Goal: Information Seeking & Learning: Learn about a topic

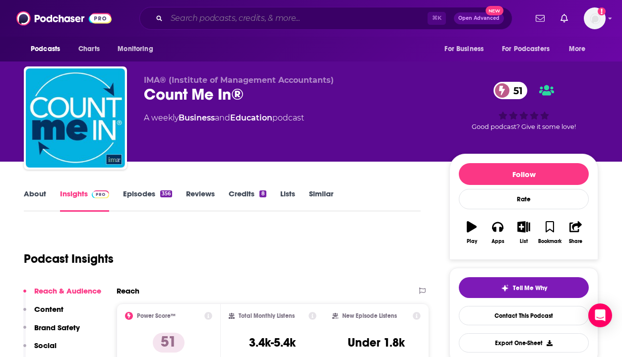
click at [314, 13] on input "Search podcasts, credits, & more..." at bounding box center [297, 18] width 261 height 16
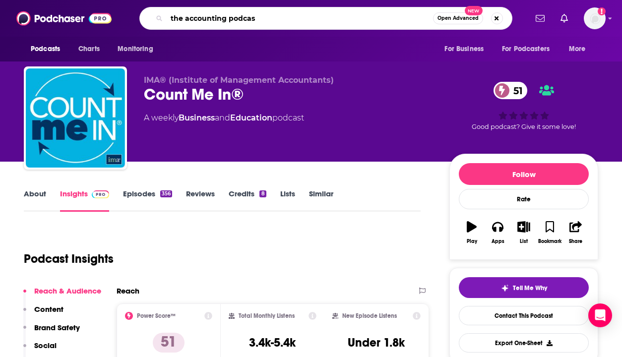
type input "the accounting podcast"
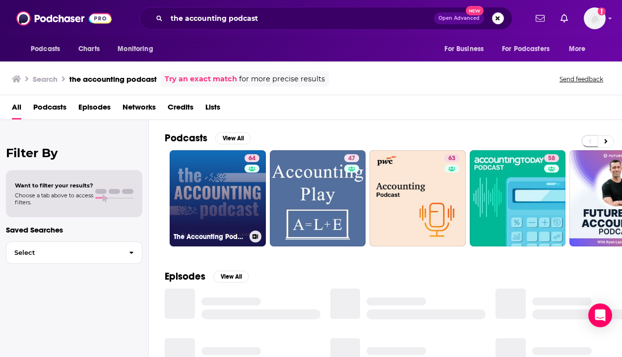
click at [215, 179] on link "64 The Accounting Podcast" at bounding box center [218, 198] width 96 height 96
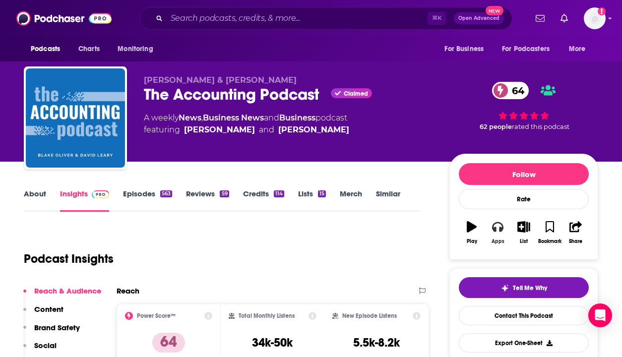
click at [501, 229] on icon "button" at bounding box center [497, 227] width 11 height 10
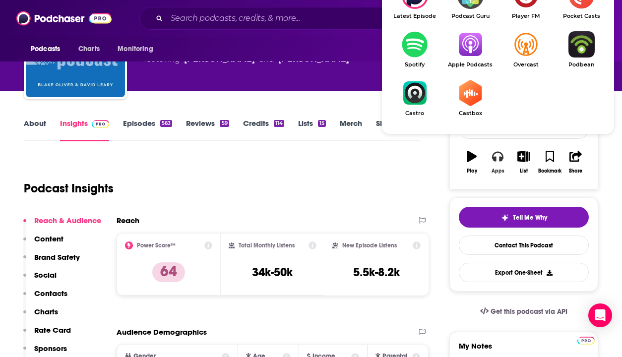
scroll to position [99, 0]
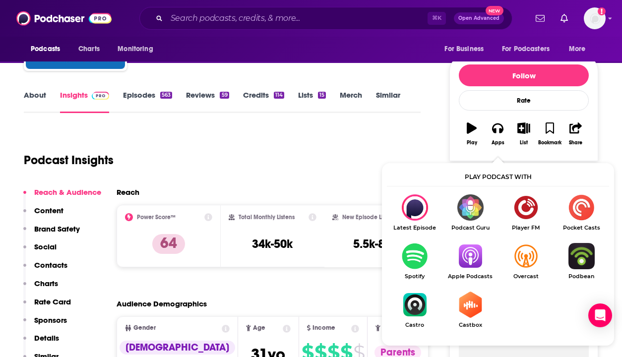
click at [475, 258] on img "Show Listen On dropdown" at bounding box center [470, 256] width 56 height 26
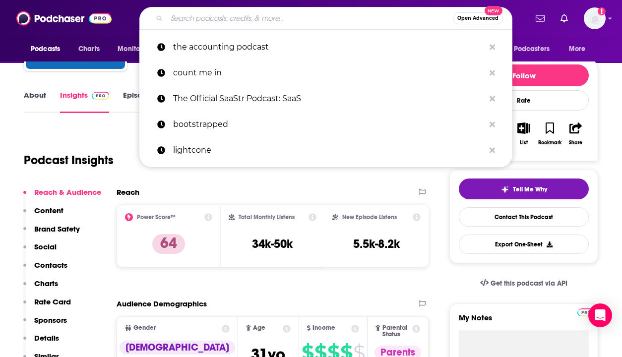
click at [278, 14] on input "Search podcasts, credits, & more..." at bounding box center [310, 18] width 286 height 16
paste input "3 Journal of Accountancy Podcast"
type input "3 Journal of Accountancy Podcast"
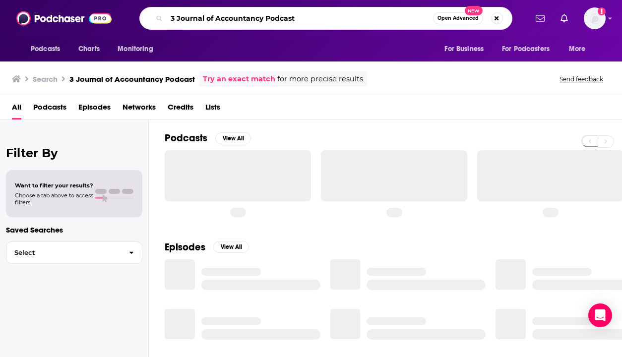
click at [176, 14] on input "3 Journal of Accountancy Podcast" at bounding box center [300, 18] width 266 height 16
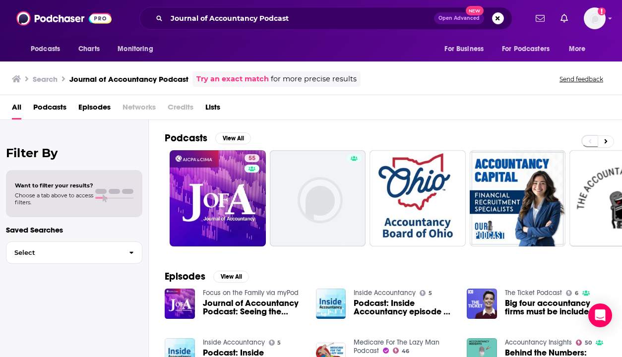
click at [297, 28] on div "Journal of Accountancy Podcast Open Advanced New" at bounding box center [325, 18] width 373 height 23
click at [271, 16] on input "Journal of Accountancy Podcast" at bounding box center [300, 18] width 267 height 16
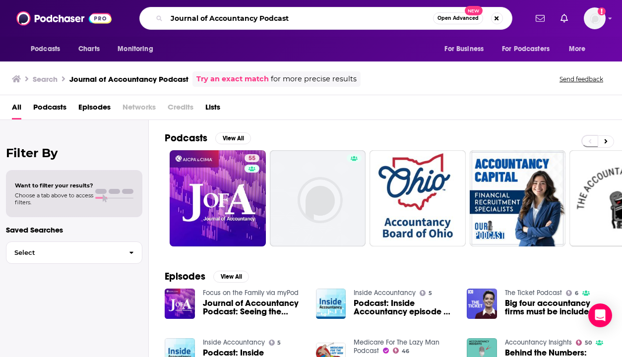
click at [271, 16] on input "Journal of Accountancy Podcast" at bounding box center [300, 18] width 266 height 16
paste input "5 Grow My Accounting Practice"
click at [178, 18] on input "5 Grow My Accounting Practice" at bounding box center [300, 18] width 266 height 16
type input "Grow My Accounting Practice"
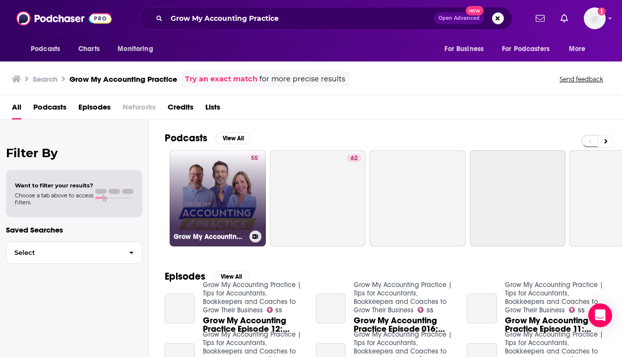
click at [194, 185] on link "55 Grow My Accounting Practice | Tips for Accountants, Bookkeepers and Coaches …" at bounding box center [218, 198] width 96 height 96
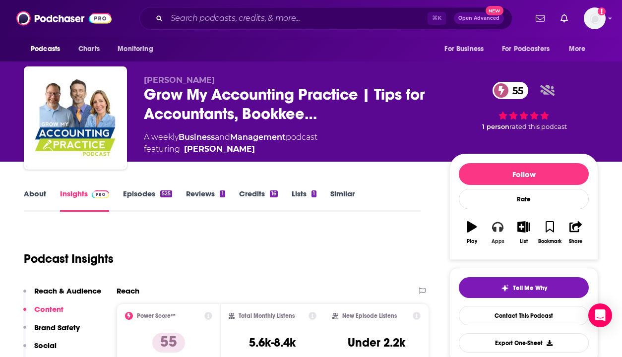
click at [500, 227] on icon "button" at bounding box center [497, 226] width 11 height 11
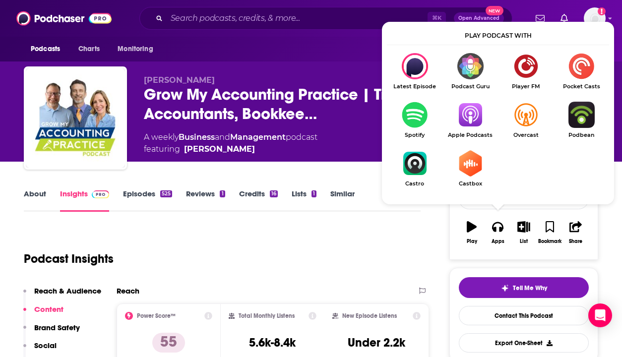
click at [470, 121] on img "Show Listen On dropdown" at bounding box center [470, 115] width 56 height 26
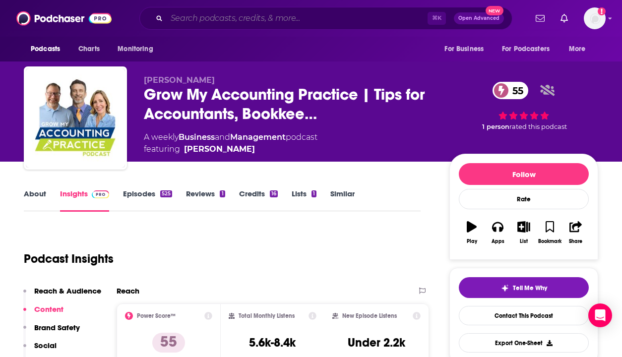
click at [244, 16] on input "Search podcasts, credits, & more..." at bounding box center [297, 18] width 261 height 16
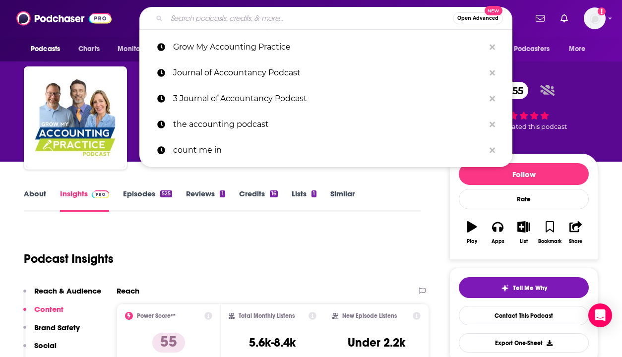
paste input "8 Strategic Financial Leadership"
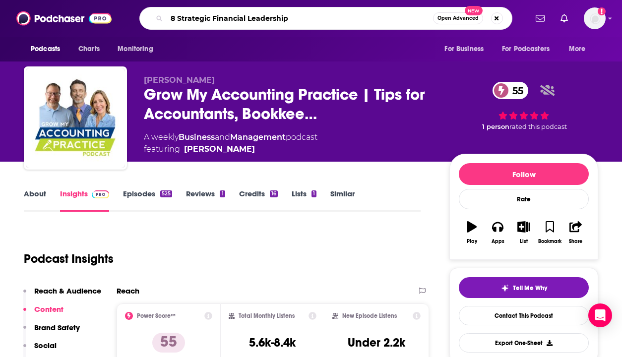
click at [178, 16] on input "8 Strategic Financial Leadership" at bounding box center [300, 18] width 266 height 16
type input "Strategic Financial Leadership"
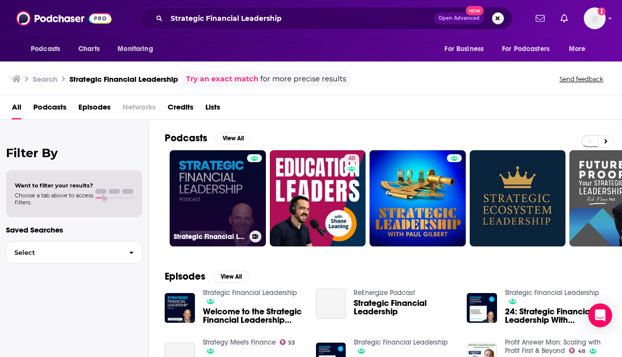
click at [211, 180] on link "Strategic Financial Leadership" at bounding box center [218, 198] width 96 height 96
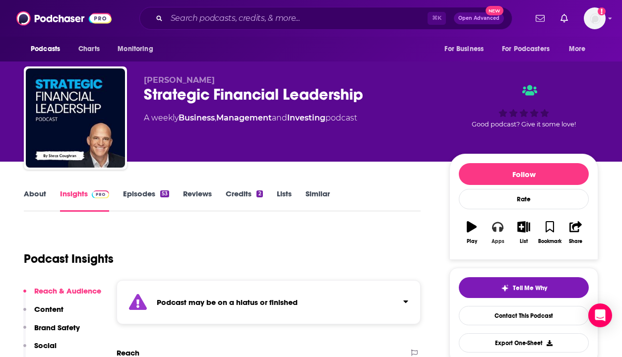
click at [498, 226] on icon "button" at bounding box center [497, 226] width 11 height 11
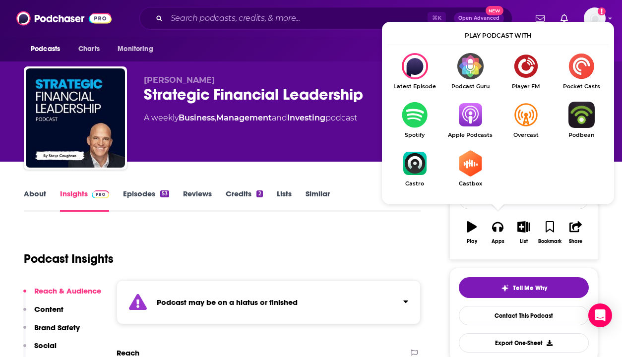
click at [477, 119] on img "Show Listen On dropdown" at bounding box center [470, 115] width 56 height 26
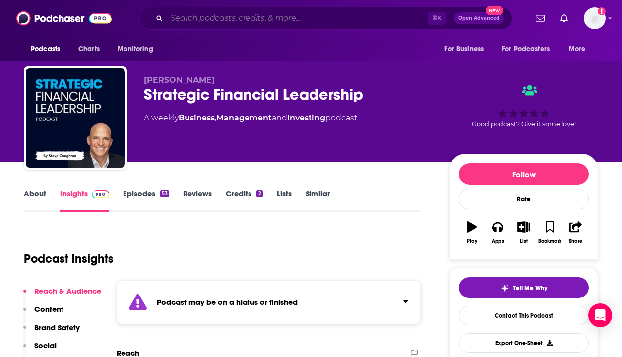
click at [224, 22] on input "Search podcasts, credits, & more..." at bounding box center [297, 18] width 261 height 16
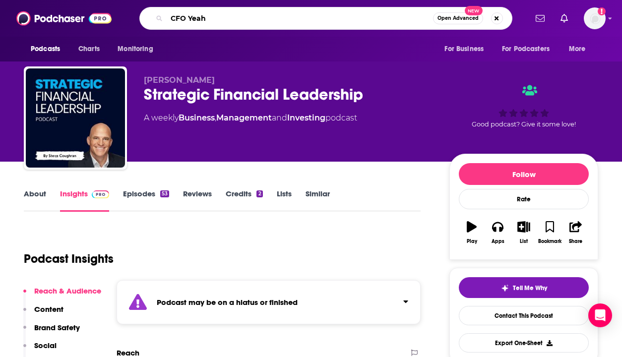
type input "CFO Yeah!"
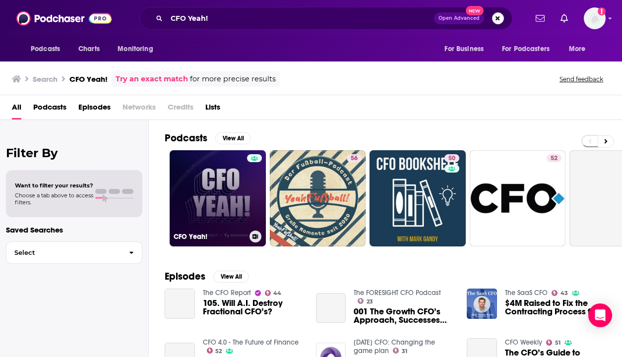
click at [198, 161] on link "CFO Yeah!" at bounding box center [218, 198] width 96 height 96
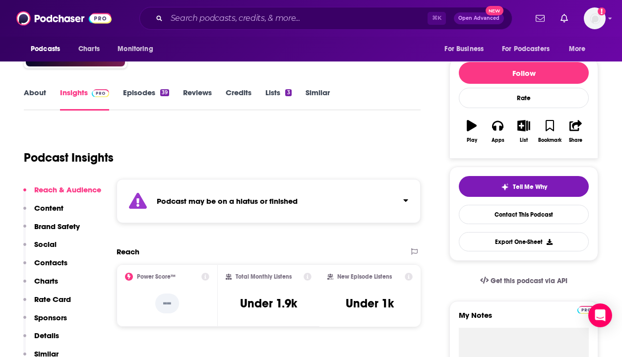
scroll to position [102, 0]
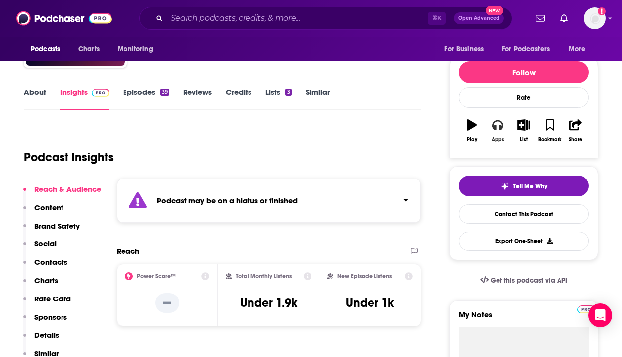
click at [499, 129] on icon "button" at bounding box center [497, 126] width 11 height 10
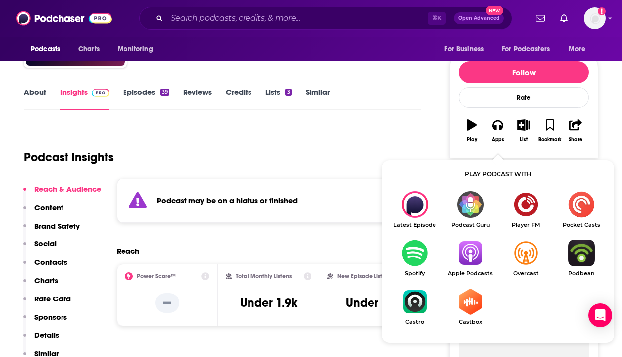
click at [468, 258] on img "Show Listen On dropdown" at bounding box center [470, 253] width 56 height 26
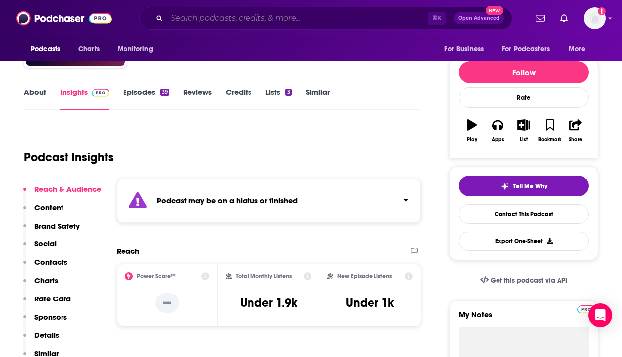
click at [220, 18] on input "Search podcasts, credits, & more..." at bounding box center [297, 18] width 261 height 16
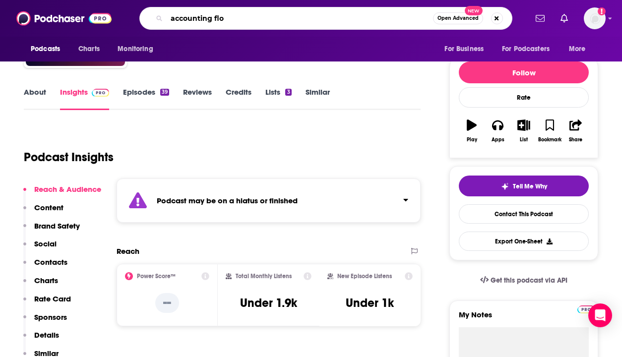
type input "accounting flow"
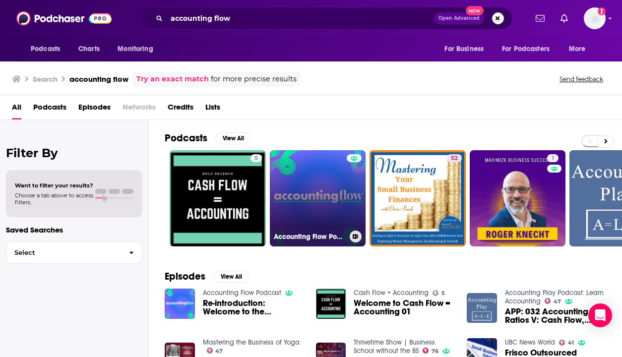
click at [312, 192] on link "Accounting Flow Podcast" at bounding box center [318, 198] width 96 height 96
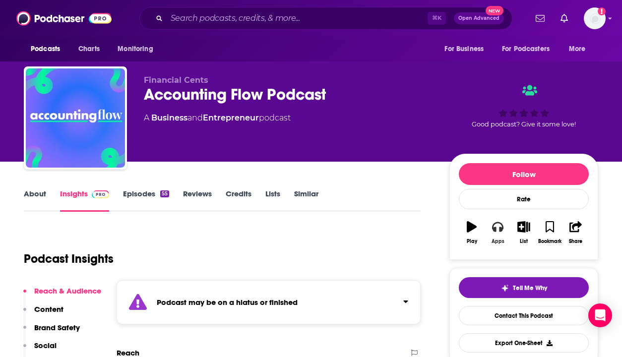
click at [496, 232] on button "Apps" at bounding box center [498, 233] width 26 height 36
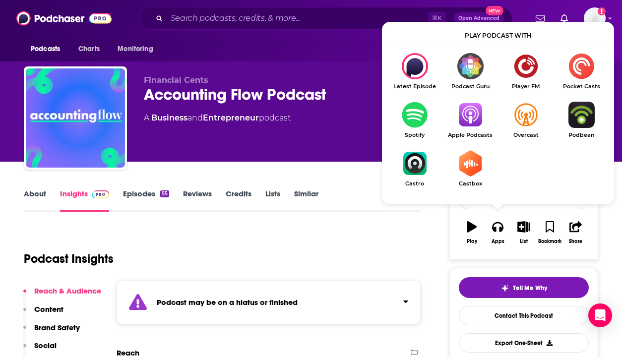
click at [477, 115] on img "Show Listen On dropdown" at bounding box center [470, 115] width 56 height 26
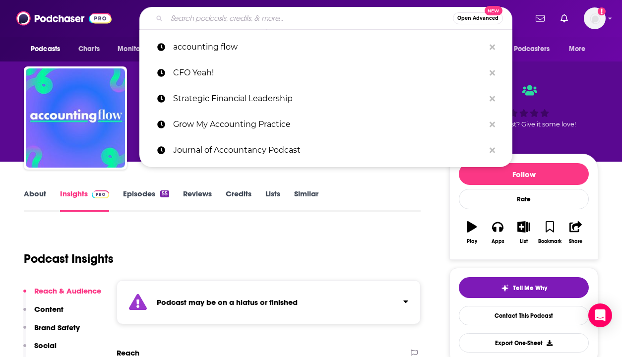
click at [241, 16] on input "Search podcasts, credits, & more..." at bounding box center [310, 18] width 286 height 16
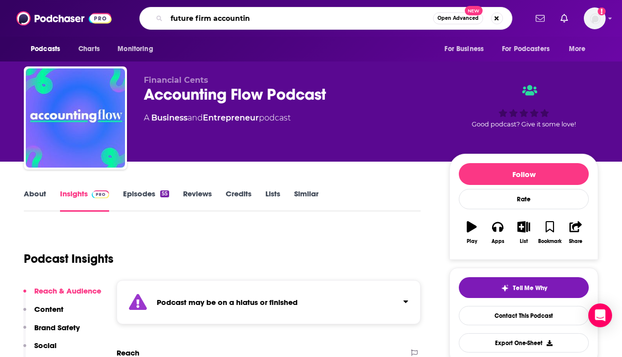
type input "future firm accounting"
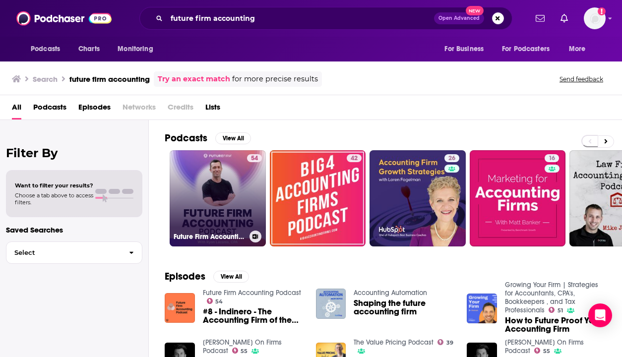
click at [222, 177] on link "54 Future Firm Accounting Podcast" at bounding box center [218, 198] width 96 height 96
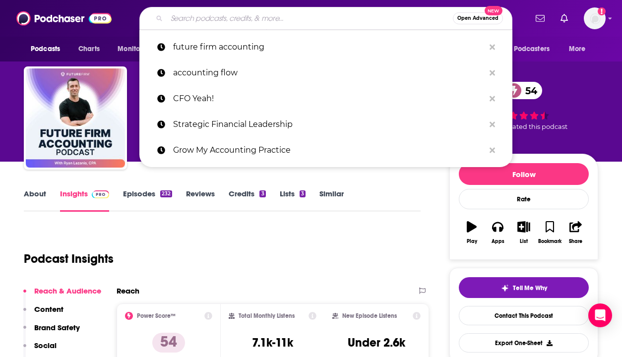
click at [221, 22] on input "Search podcasts, credits, & more..." at bounding box center [310, 18] width 286 height 16
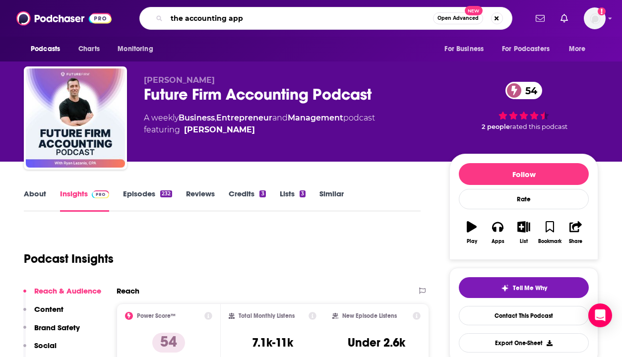
type input "the accounting apps"
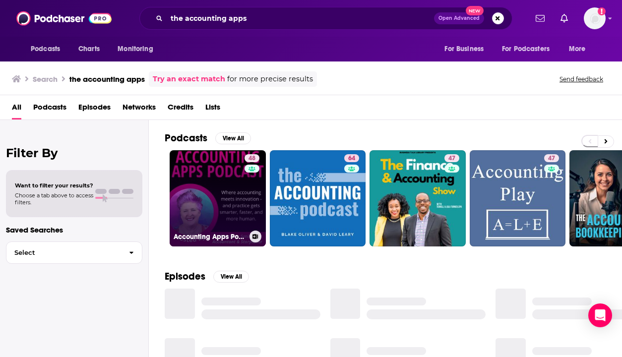
click at [210, 187] on link "48 Accounting Apps Podcast" at bounding box center [218, 198] width 96 height 96
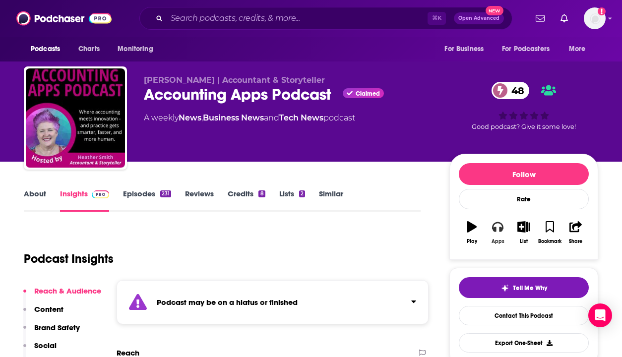
click at [500, 230] on icon "button" at bounding box center [497, 227] width 11 height 10
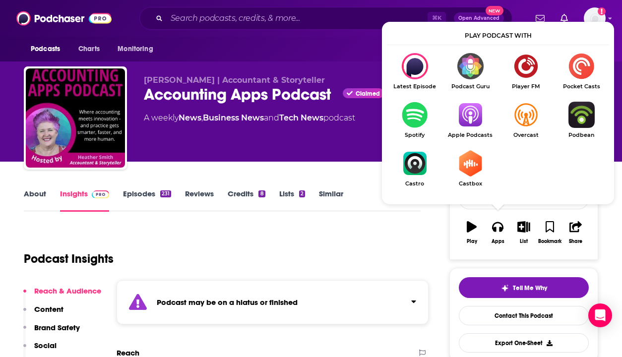
click at [468, 109] on img "Show Listen On dropdown" at bounding box center [470, 115] width 56 height 26
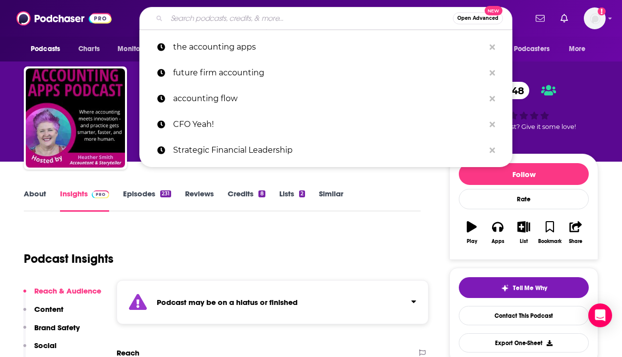
click at [247, 20] on input "Search podcasts, credits, & more..." at bounding box center [310, 18] width 286 height 16
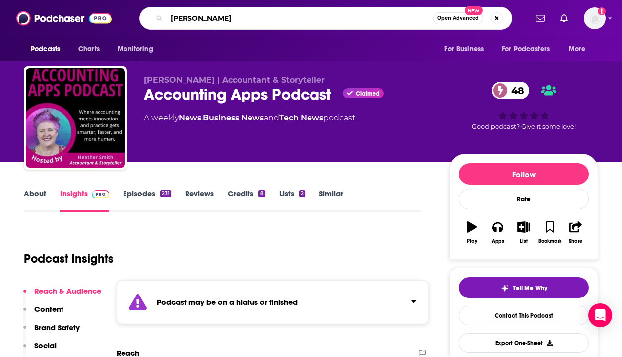
type input "[PERSON_NAME] daily"
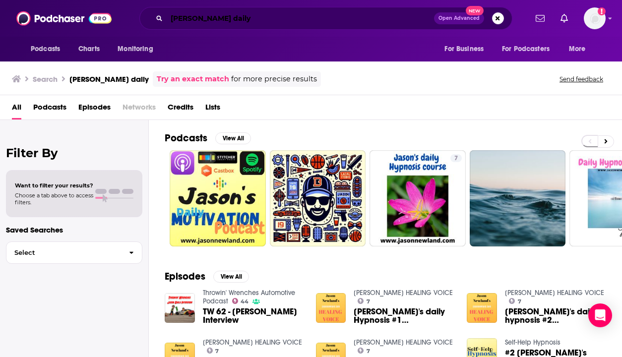
click at [224, 19] on input "[PERSON_NAME] daily" at bounding box center [300, 18] width 267 height 16
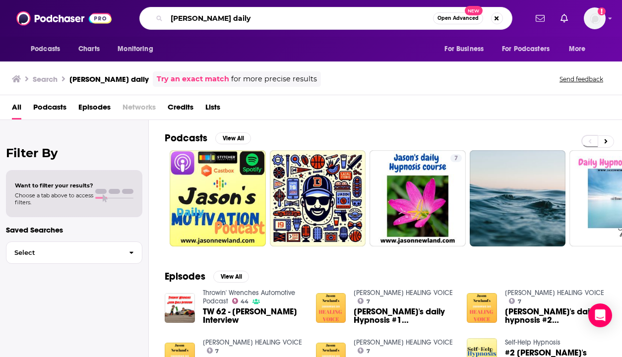
click at [224, 19] on input "[PERSON_NAME] daily" at bounding box center [300, 18] width 266 height 16
type input "accounting high"
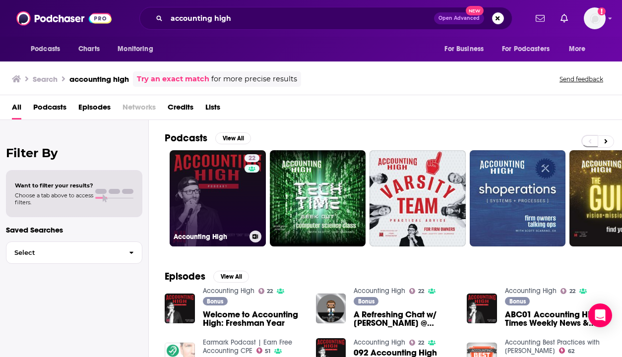
click at [211, 192] on link "22 Accounting High" at bounding box center [218, 198] width 96 height 96
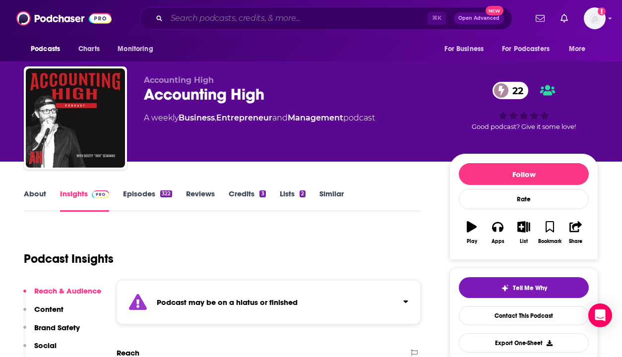
click at [191, 16] on input "Search podcasts, credits, & more..." at bounding box center [297, 18] width 261 height 16
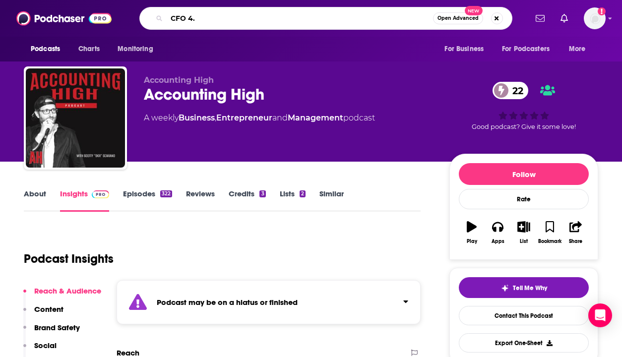
type input "CFO 4.0"
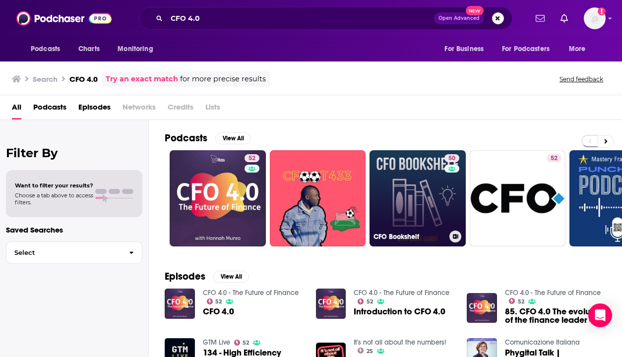
click at [398, 187] on link "50 CFO Bookshelf" at bounding box center [417, 198] width 96 height 96
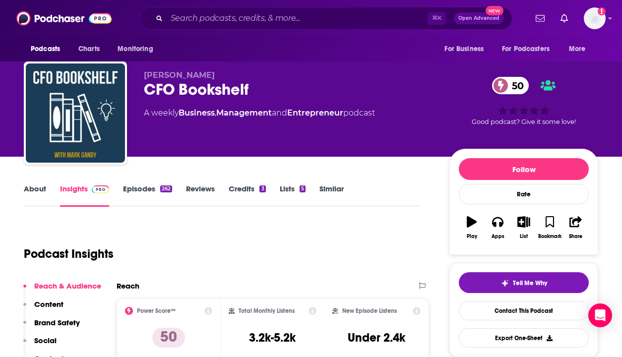
scroll to position [6, 0]
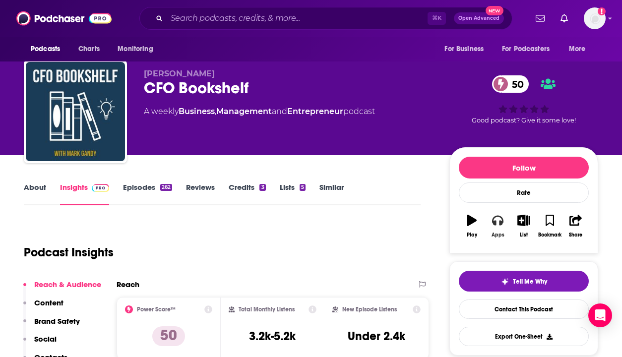
click at [496, 219] on icon "button" at bounding box center [497, 220] width 11 height 11
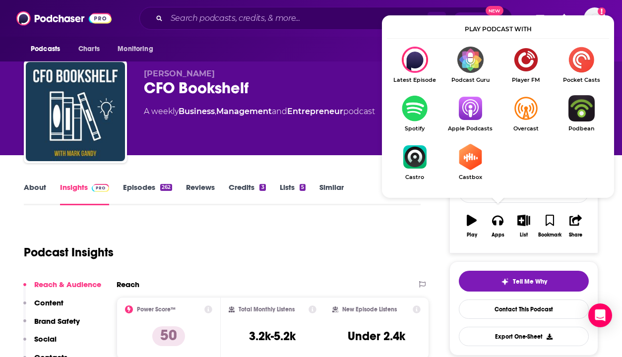
click at [475, 103] on img "Show Listen On dropdown" at bounding box center [470, 108] width 56 height 26
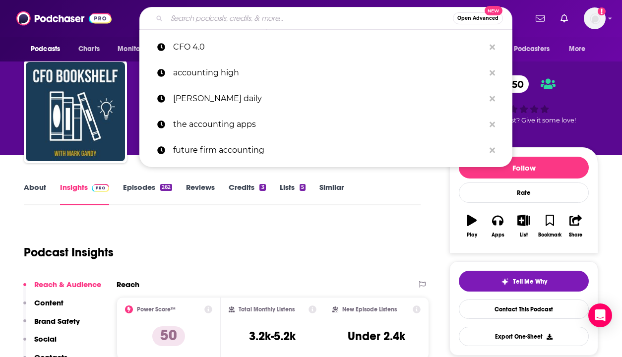
click at [243, 18] on input "Search podcasts, credits, & more..." at bounding box center [310, 18] width 286 height 16
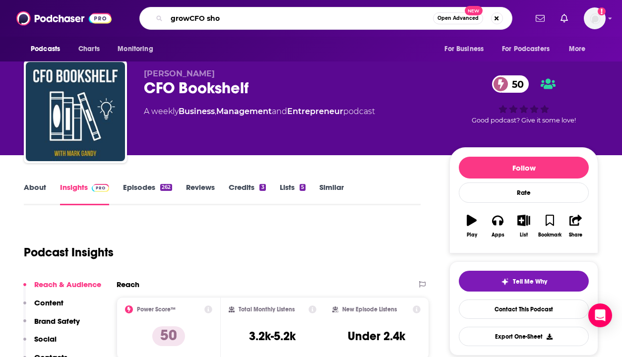
type input "growCFO show"
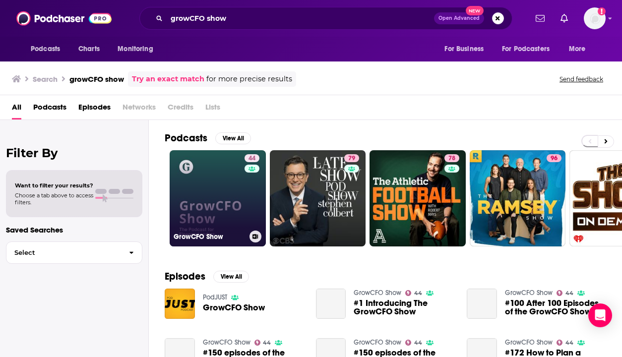
click at [196, 170] on link "44 GrowCFO Show" at bounding box center [218, 198] width 96 height 96
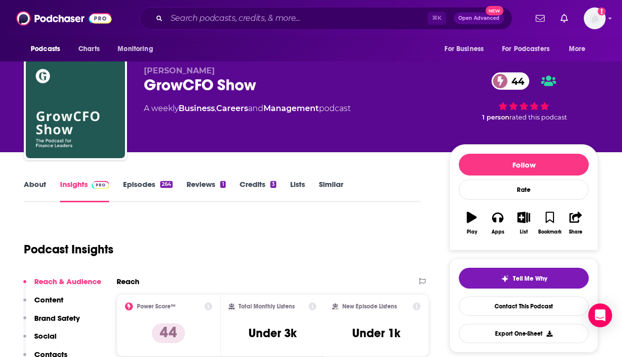
scroll to position [10, 0]
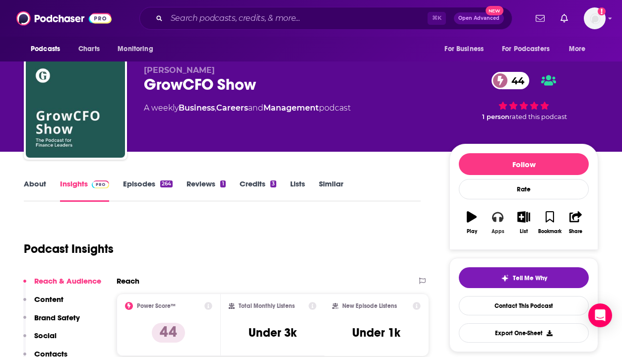
click at [497, 222] on icon "button" at bounding box center [497, 216] width 11 height 11
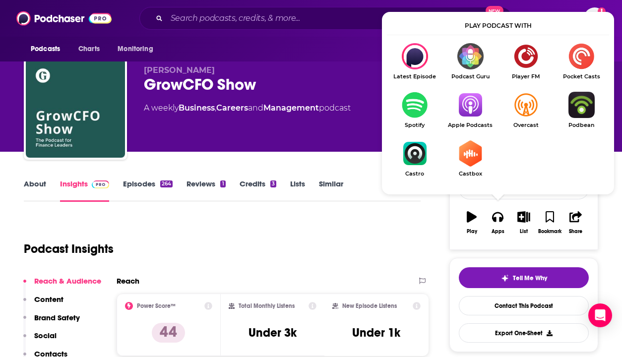
click at [471, 100] on img "Show Listen On dropdown" at bounding box center [470, 105] width 56 height 26
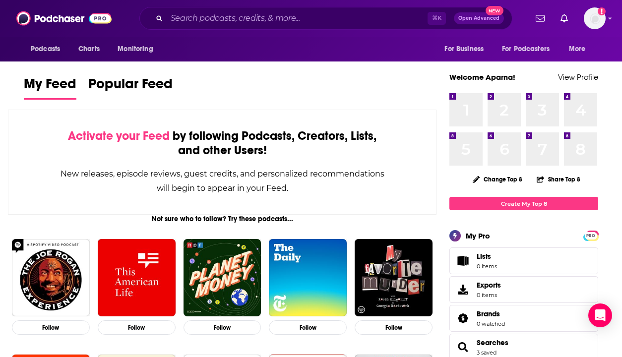
click at [265, 0] on div "Podcasts Charts Monitoring ⌘ K Open Advanced New For Business For Podcasters Mo…" at bounding box center [311, 18] width 622 height 37
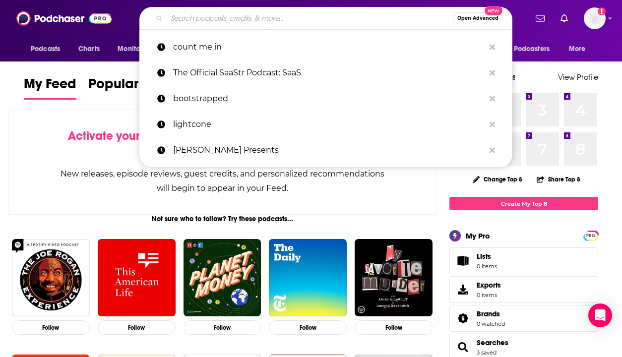
click at [230, 18] on input "Search podcasts, credits, & more..." at bounding box center [310, 18] width 286 height 16
paste input "3 Journal of Accountancy Podcast"
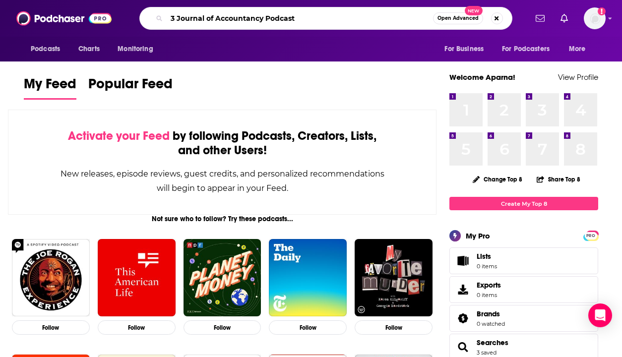
click at [177, 17] on input "3 Journal of Accountancy Podcast" at bounding box center [300, 18] width 266 height 16
type input "Journal of Accountancy Podcast"
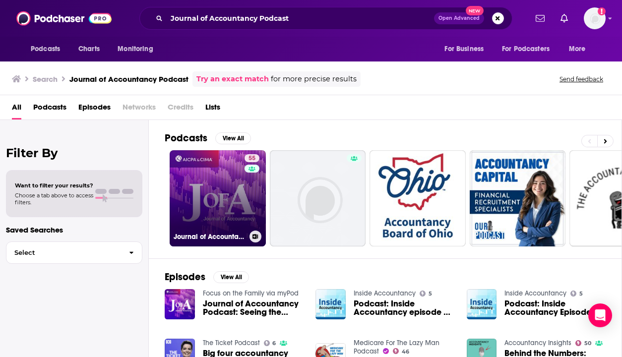
click at [202, 193] on link "55 Journal of Accountancy Podcast" at bounding box center [218, 198] width 96 height 96
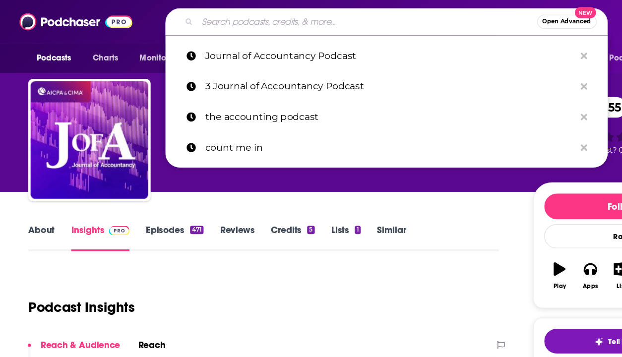
click at [223, 15] on input "Search podcasts, credits, & more..." at bounding box center [310, 18] width 286 height 16
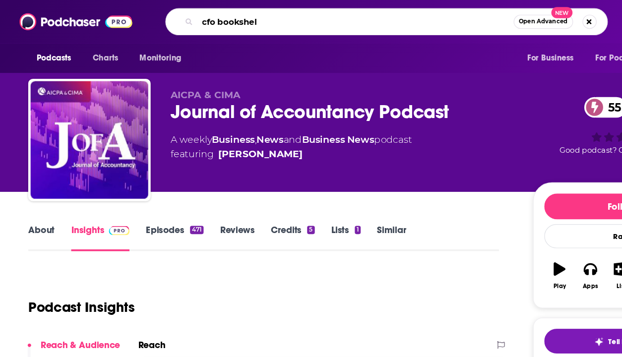
type input "cfo bookshelf"
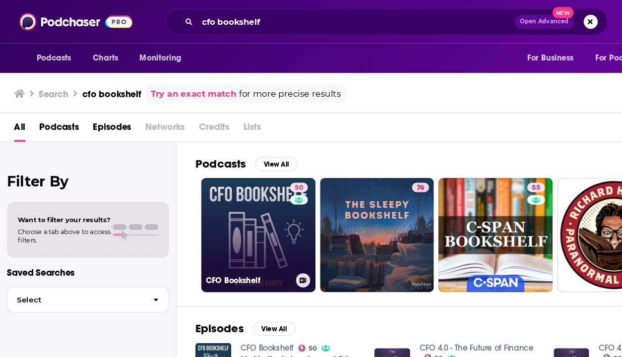
click at [213, 172] on link "50 CFO Bookshelf" at bounding box center [218, 198] width 96 height 96
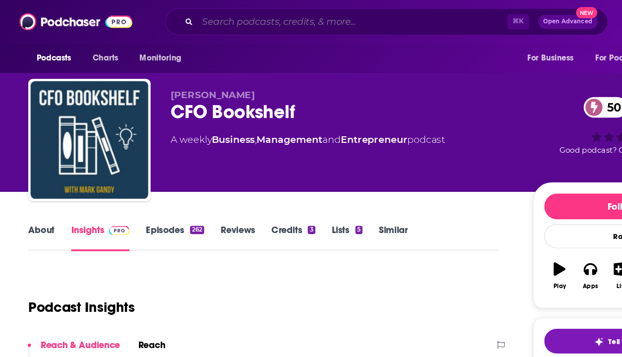
click at [204, 12] on input "Search podcasts, credits, & more..." at bounding box center [297, 18] width 261 height 16
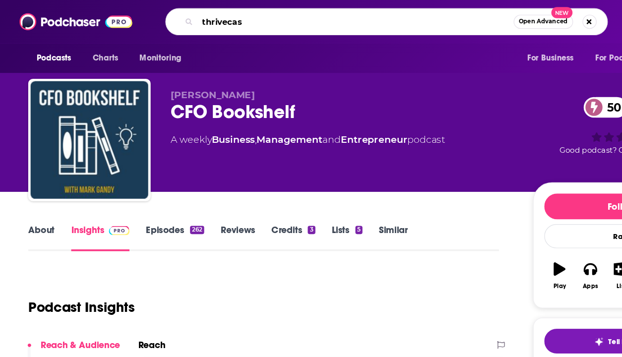
type input "thrivecast"
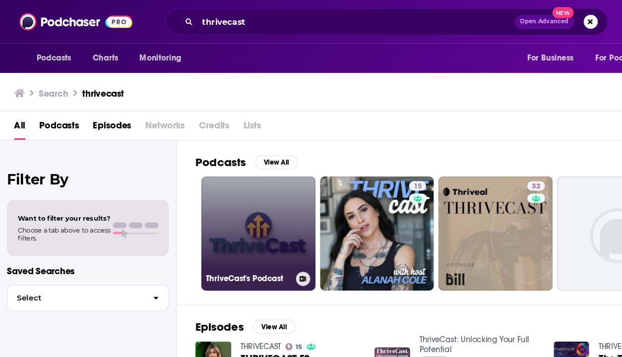
click at [205, 196] on link "ThriveCast's Podcast" at bounding box center [218, 197] width 96 height 96
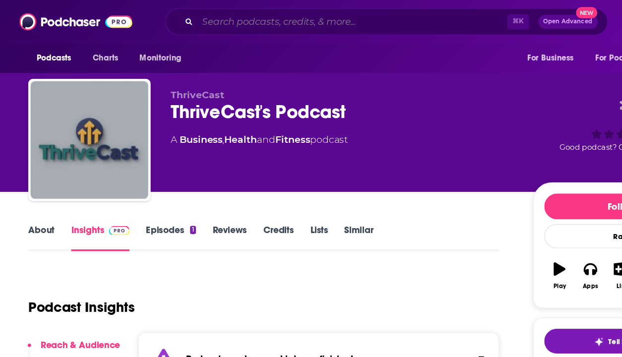
click at [210, 25] on input "Search podcasts, credits, & more..." at bounding box center [297, 18] width 261 height 16
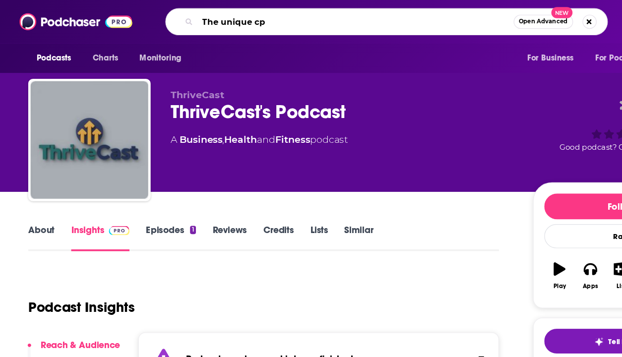
type input "The unique cpa"
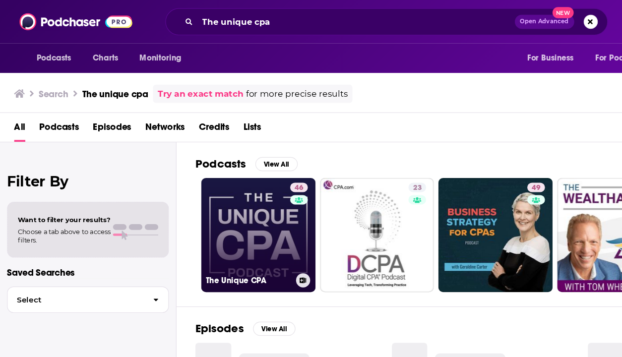
click at [215, 204] on link "46 The Unique CPA" at bounding box center [218, 198] width 96 height 96
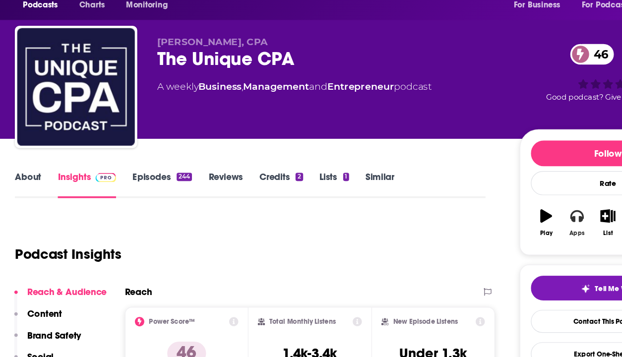
click at [489, 227] on button "Apps" at bounding box center [498, 233] width 26 height 36
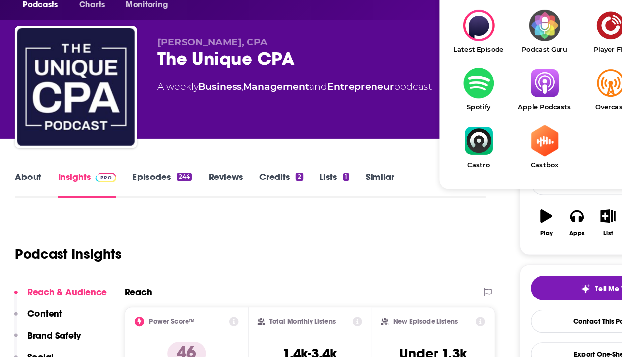
click at [466, 116] on img "Show Listen On dropdown" at bounding box center [470, 115] width 56 height 26
